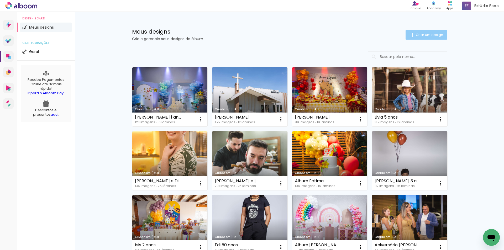
click at [420, 35] on span "Criar um design" at bounding box center [429, 34] width 27 height 3
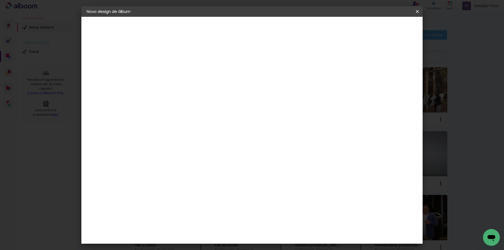
click at [172, 72] on input at bounding box center [172, 70] width 0 height 8
type input "Bruno e Heloisa"
type paper-input "Bruno e Heloisa"
click at [0, 0] on slot "Avançar" at bounding box center [0, 0] width 0 height 0
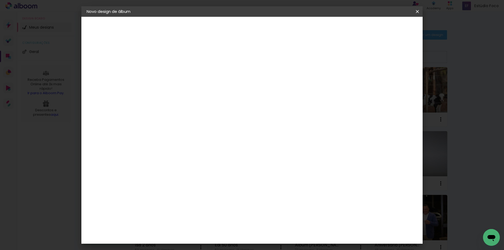
scroll to position [393, 0]
click at [188, 154] on div "Evidence" at bounding box center [178, 156] width 19 height 4
click at [0, 0] on slot "Avançar" at bounding box center [0, 0] width 0 height 0
click at [193, 89] on input "text" at bounding box center [182, 91] width 20 height 8
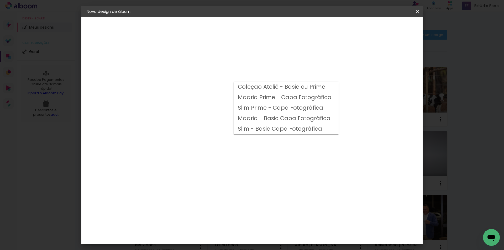
click at [0, 0] on slot "Slim - Basic Capa Fotográfica" at bounding box center [0, 0] width 0 height 0
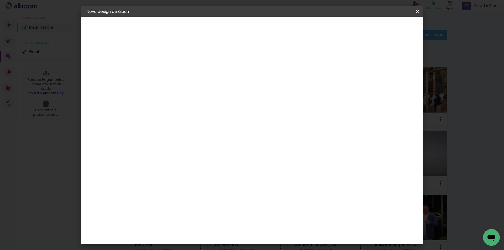
click at [237, 85] on input "Slim - Basic Capa Fotográfica" at bounding box center [204, 86] width 64 height 8
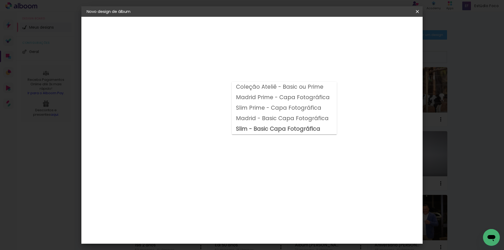
click at [0, 0] on slot "Madrid - Basic Capa Fotográfica" at bounding box center [0, 0] width 0 height 0
type input "Madrid - Basic Capa Fotográfica"
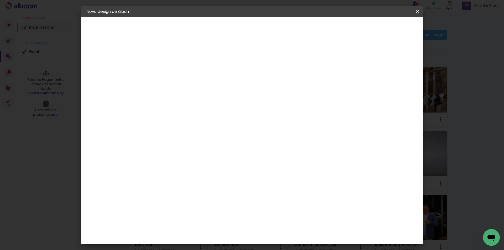
scroll to position [135, 0]
click at [0, 0] on slot "Avançar" at bounding box center [0, 0] width 0 height 0
click at [323, 57] on div at bounding box center [320, 56] width 5 height 5
type paper-checkbox "on"
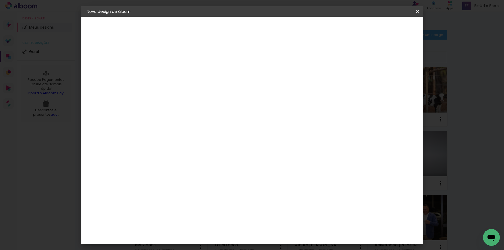
click at [353, 27] on span "Iniciar design" at bounding box center [341, 28] width 24 height 4
